Goal: Task Accomplishment & Management: Use online tool/utility

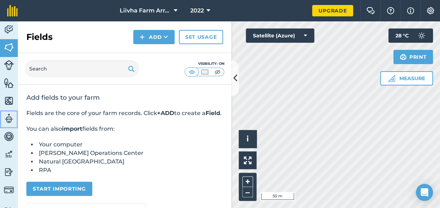
click at [10, 115] on img at bounding box center [9, 118] width 10 height 11
select select "MEMBER"
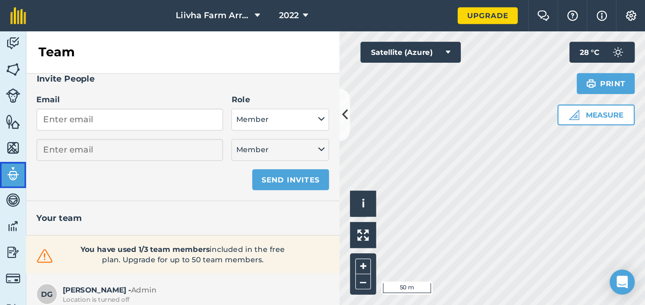
scroll to position [15, 0]
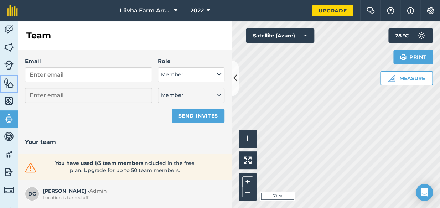
click at [7, 87] on img at bounding box center [9, 83] width 10 height 11
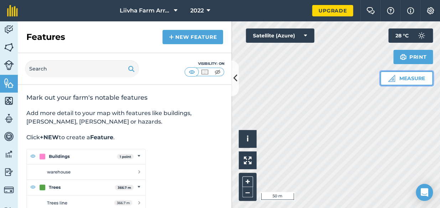
click at [419, 78] on button "Measure" at bounding box center [406, 78] width 53 height 14
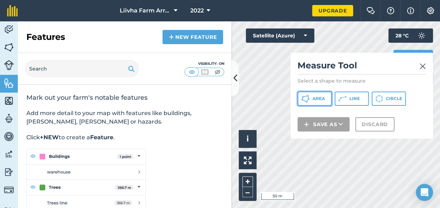
click at [325, 97] on button "Area" at bounding box center [314, 99] width 34 height 14
click at [426, 64] on div "Measure Tool Select a shape to measure Area Line Circle Save as Discard" at bounding box center [361, 96] width 143 height 86
click at [420, 64] on img at bounding box center [422, 66] width 6 height 9
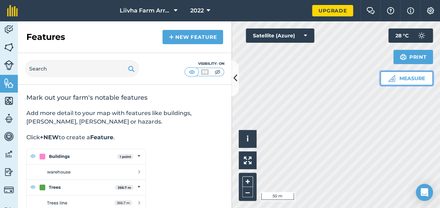
click at [403, 78] on button "Measure" at bounding box center [406, 78] width 53 height 14
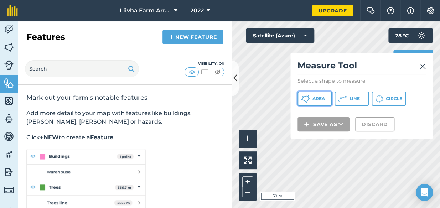
click at [321, 97] on span "Area" at bounding box center [318, 99] width 12 height 6
click at [322, 96] on span "Area" at bounding box center [318, 99] width 12 height 6
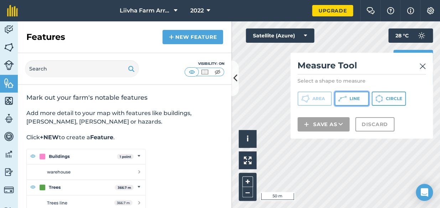
click at [350, 101] on span "Line" at bounding box center [354, 99] width 10 height 6
click at [425, 66] on img at bounding box center [422, 66] width 6 height 9
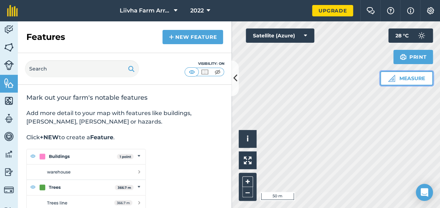
click at [398, 78] on button "Measure" at bounding box center [406, 78] width 53 height 14
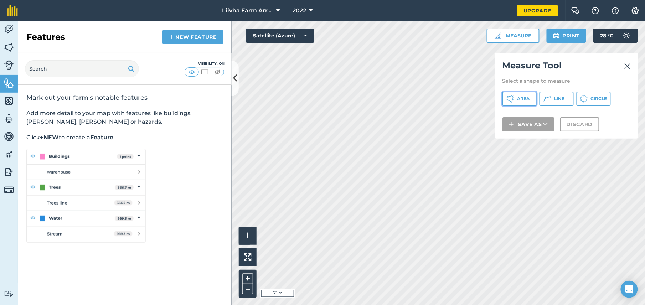
click at [440, 98] on button "Area" at bounding box center [519, 99] width 34 height 14
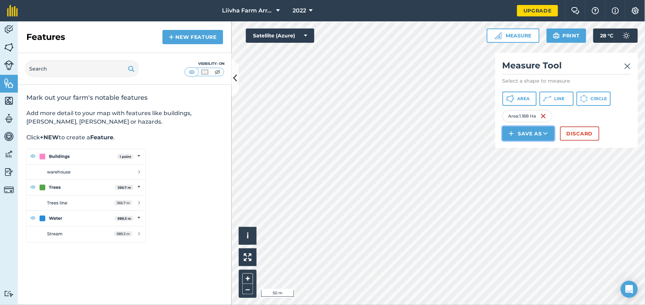
click at [440, 133] on button "Save as" at bounding box center [528, 133] width 52 height 14
click at [440, 146] on link "Field" at bounding box center [528, 150] width 50 height 16
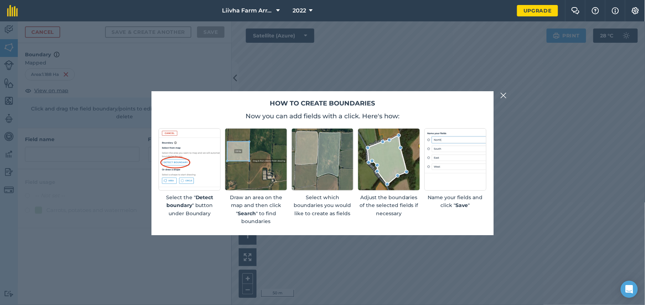
click at [440, 154] on img at bounding box center [455, 159] width 62 height 62
drag, startPoint x: 129, startPoint y: 125, endPoint x: 212, endPoint y: 120, distance: 83.2
click at [147, 122] on div "How to create boundaries Now you can add fields with a click. Here's how: Selec…" at bounding box center [322, 163] width 645 height 284
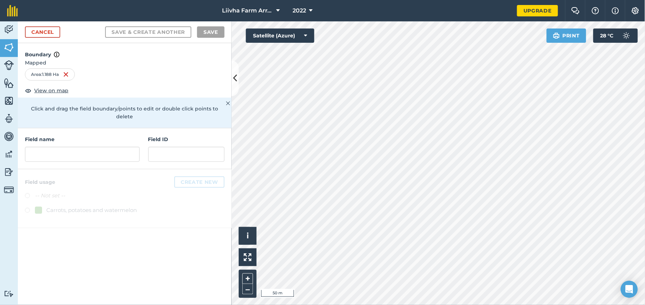
click at [230, 130] on div "Field name Field ID" at bounding box center [125, 148] width 214 height 41
click at [88, 153] on input "text" at bounding box center [82, 154] width 115 height 15
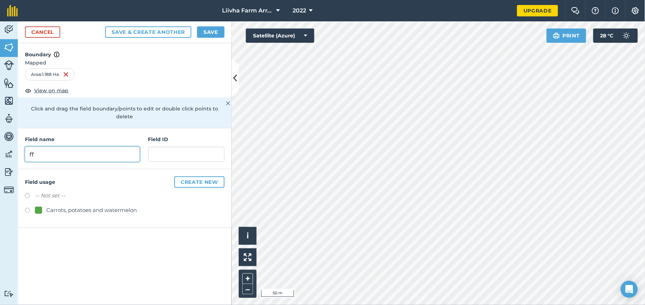
type input "f"
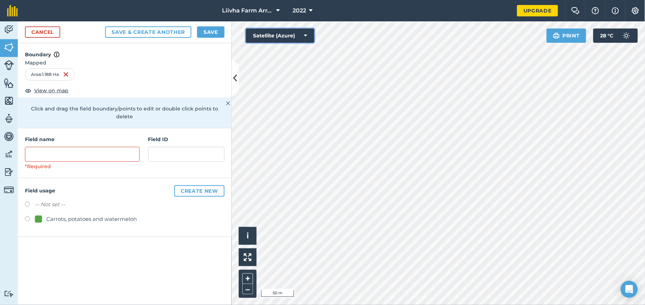
click at [304, 36] on icon at bounding box center [305, 35] width 3 height 7
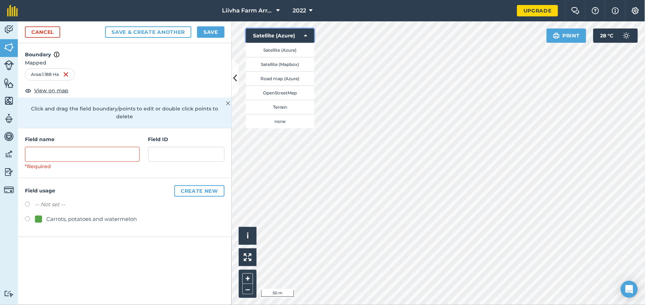
click at [304, 36] on icon at bounding box center [305, 35] width 3 height 7
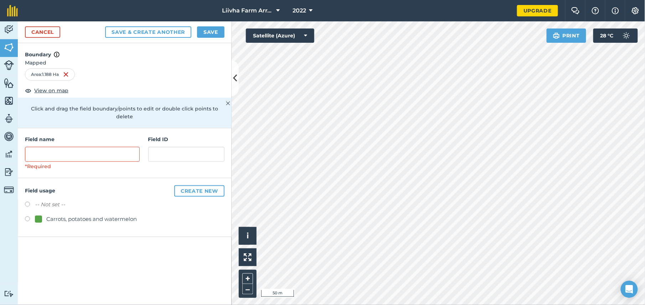
click at [440, 122] on html "Liivha Farm Array 2022 Upgrade Farm Chat Help Info Settings Map printing is not…" at bounding box center [322, 152] width 645 height 305
